Goal: Book appointment/travel/reservation

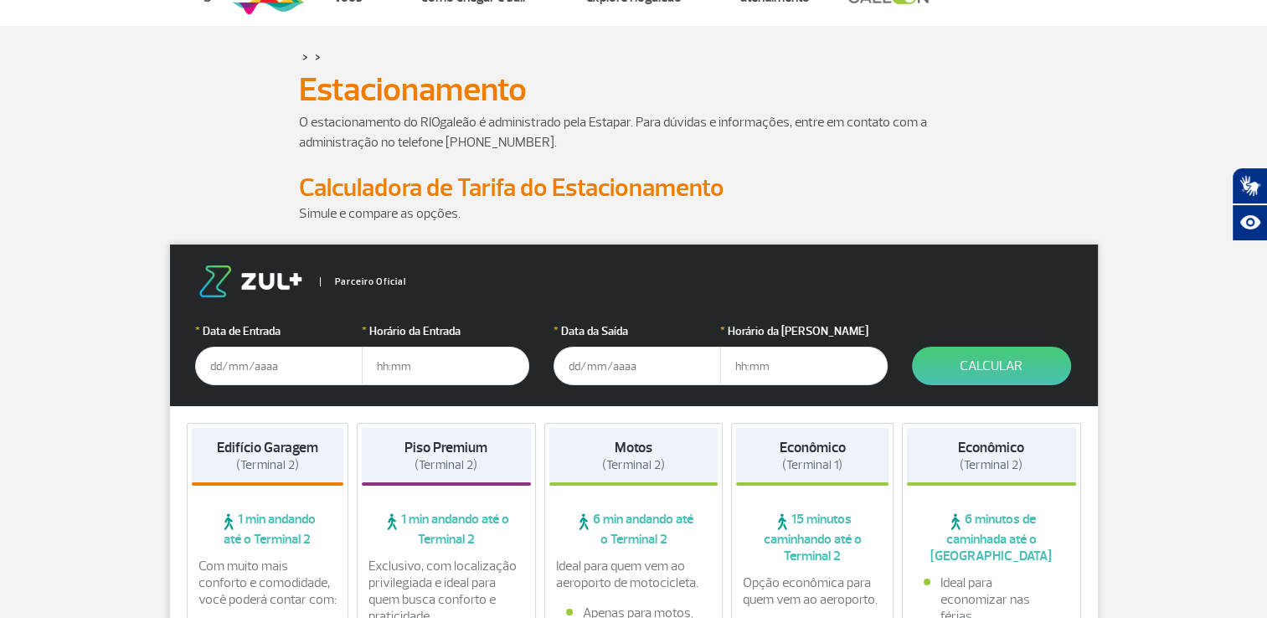
scroll to position [84, 0]
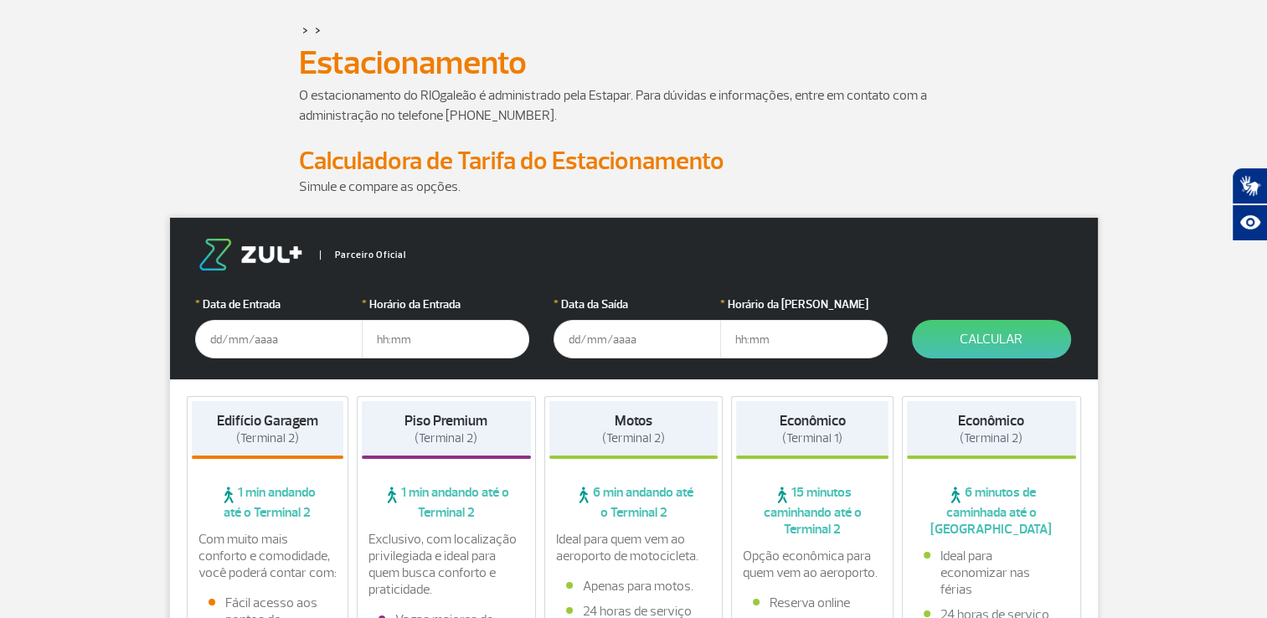
click at [268, 330] on input "text" at bounding box center [279, 339] width 168 height 39
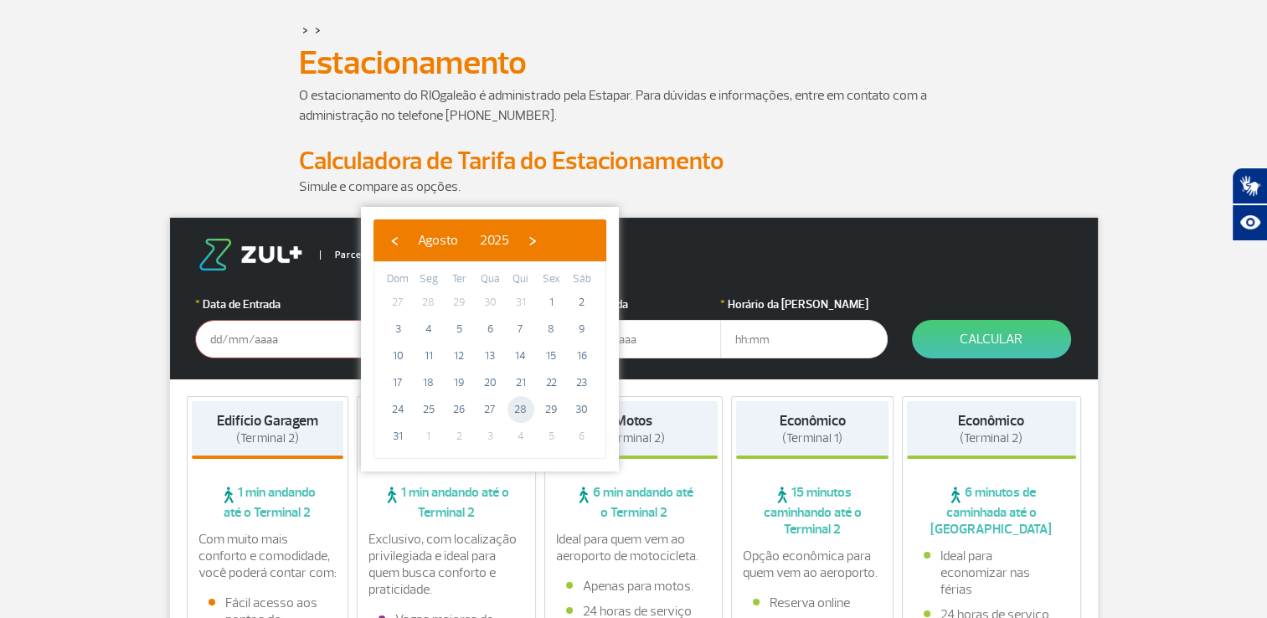
click at [516, 405] on span "28" at bounding box center [521, 409] width 27 height 27
type input "[DATE]"
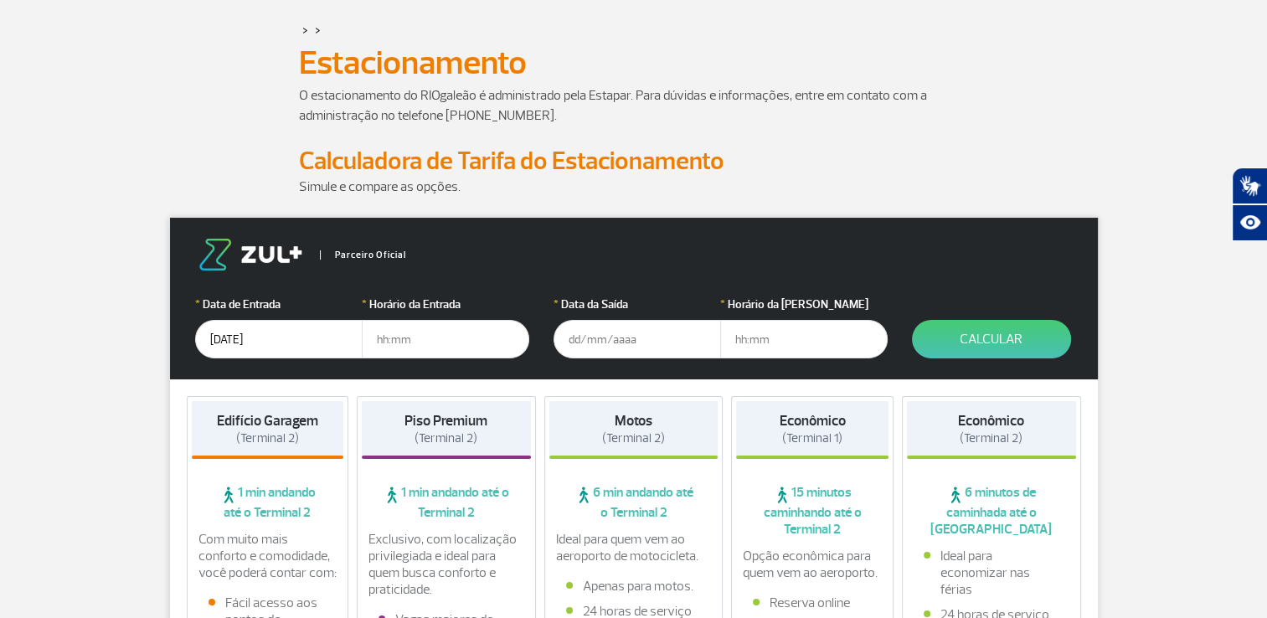
click at [410, 350] on input "text" at bounding box center [446, 339] width 168 height 39
type input "8"
type input "08:30"
click at [609, 347] on input "text" at bounding box center [638, 339] width 168 height 39
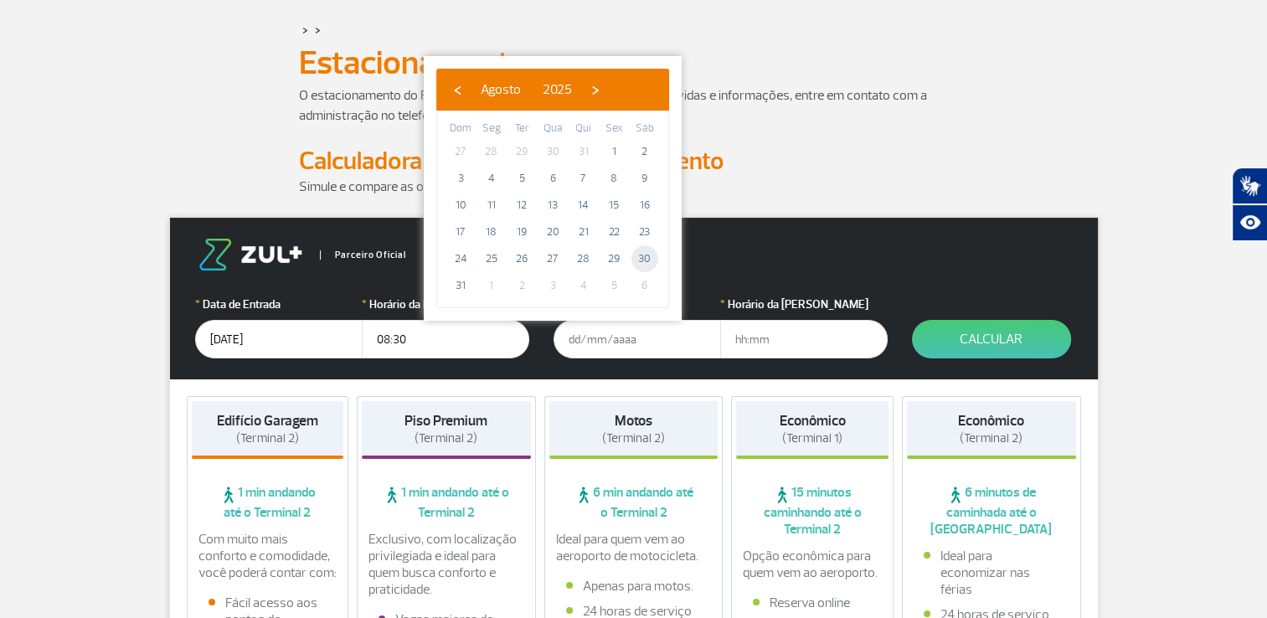
drag, startPoint x: 630, startPoint y: 256, endPoint x: 643, endPoint y: 257, distance: 13.4
click at [643, 257] on span "30" at bounding box center [645, 258] width 27 height 27
type input "[DATE]"
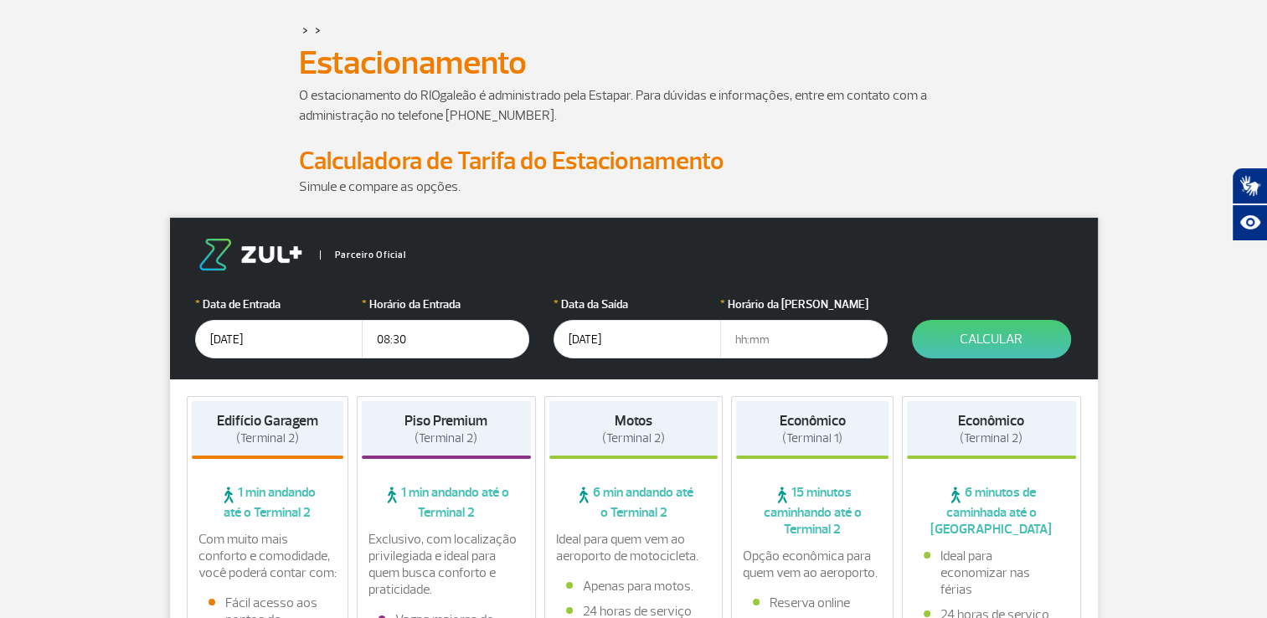
click at [821, 338] on input "text" at bounding box center [804, 339] width 168 height 39
type input "1"
type input "23:00"
click at [998, 333] on button "Calcular" at bounding box center [991, 339] width 159 height 39
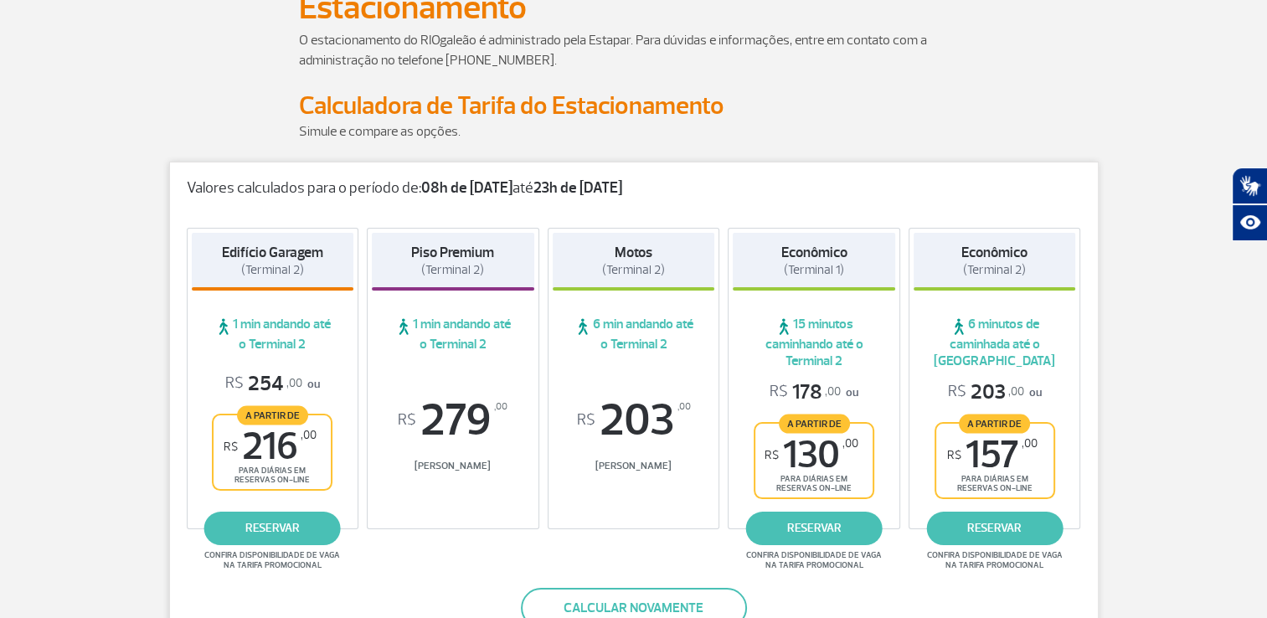
scroll to position [168, 0]
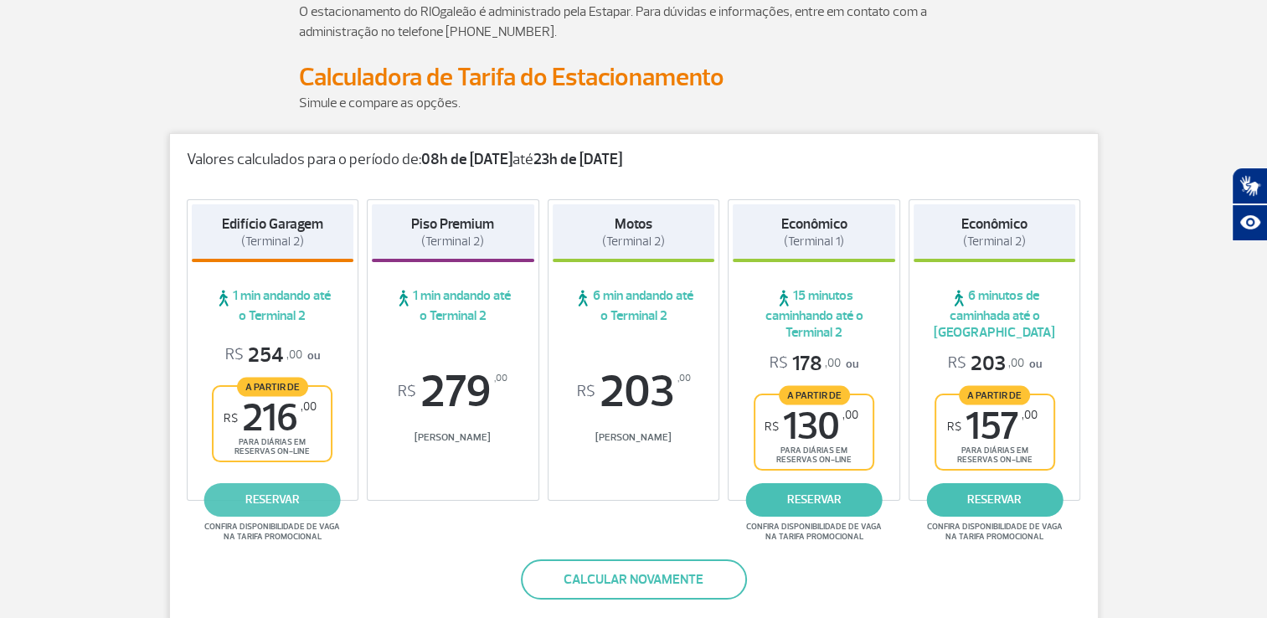
click at [265, 503] on link "reservar" at bounding box center [272, 500] width 137 height 34
